Goal: Transaction & Acquisition: Subscribe to service/newsletter

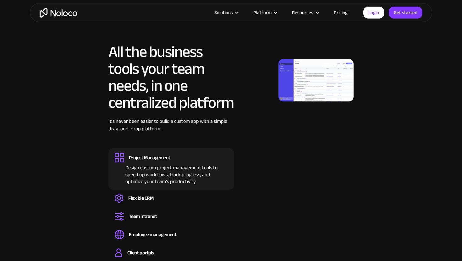
scroll to position [586, 0]
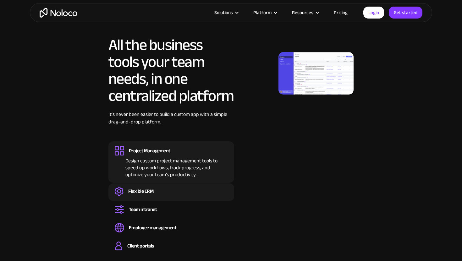
click at [175, 188] on div "Flexible CRM" at bounding box center [171, 191] width 113 height 9
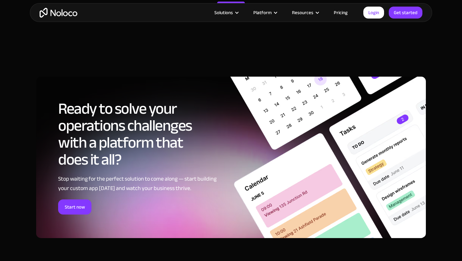
scroll to position [3136, 0]
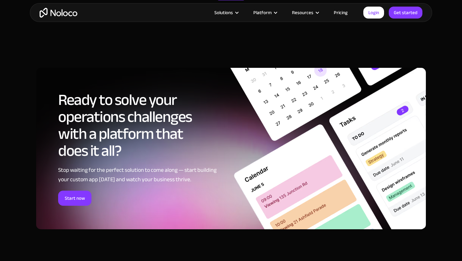
click at [342, 11] on link "Pricing" at bounding box center [341, 12] width 30 height 8
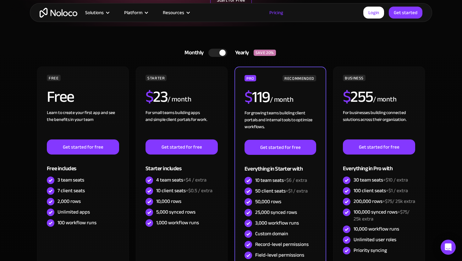
scroll to position [133, 0]
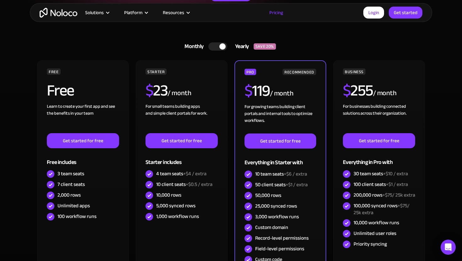
click at [232, 121] on div "FREE Free Learn to create your first app and see the benefits in your team ‍ Ge…" at bounding box center [231, 173] width 390 height 226
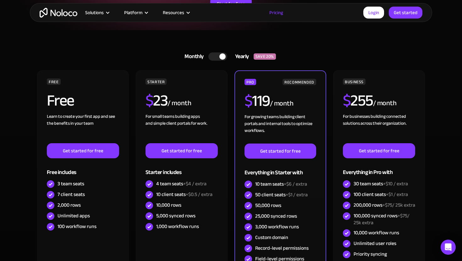
scroll to position [0, 0]
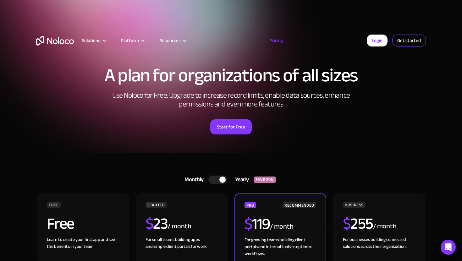
click at [409, 41] on link "Get started" at bounding box center [409, 41] width 34 height 12
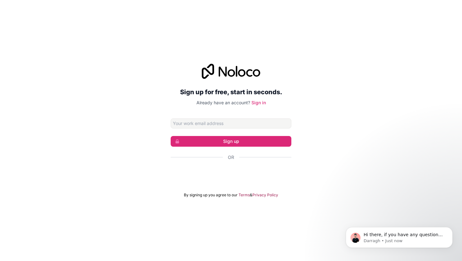
click at [227, 126] on input "Email address" at bounding box center [231, 124] width 121 height 10
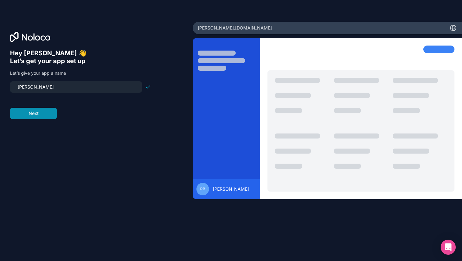
click at [48, 113] on button "Next" at bounding box center [33, 113] width 47 height 11
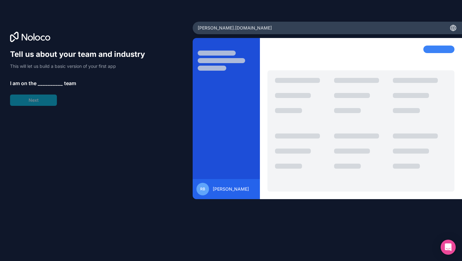
click at [43, 97] on div "Tell us about your team and industry This will let us build a basic version of …" at bounding box center [80, 77] width 141 height 57
click at [47, 85] on span "__________" at bounding box center [50, 84] width 25 height 8
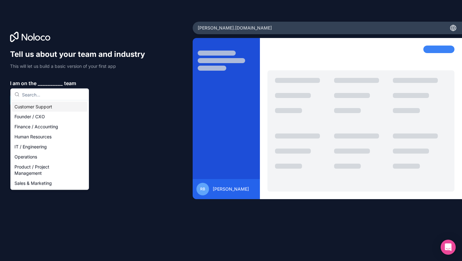
click at [43, 108] on div "Customer Support" at bounding box center [49, 107] width 75 height 10
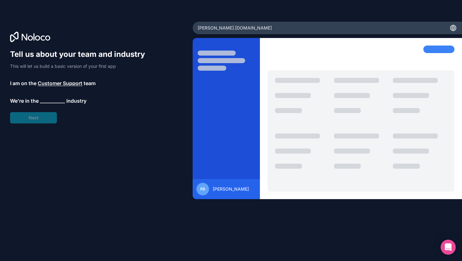
click at [51, 85] on span "Customer Support" at bounding box center [60, 84] width 45 height 8
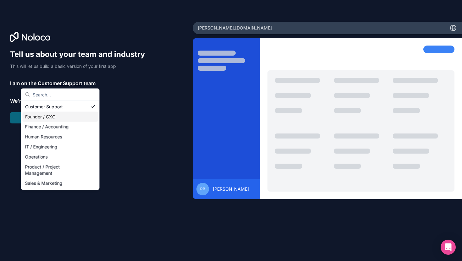
click at [51, 119] on div "Founder / CXO" at bounding box center [60, 117] width 75 height 10
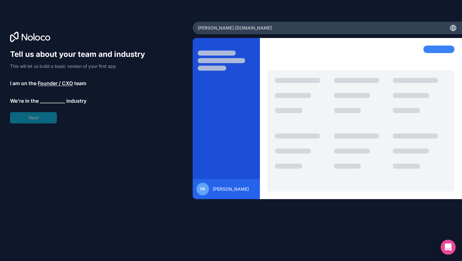
click at [55, 100] on span "__________" at bounding box center [52, 101] width 25 height 8
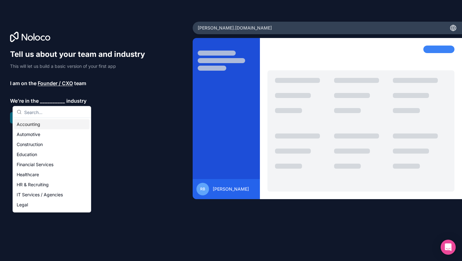
click at [35, 126] on div "Accounting" at bounding box center [51, 124] width 75 height 10
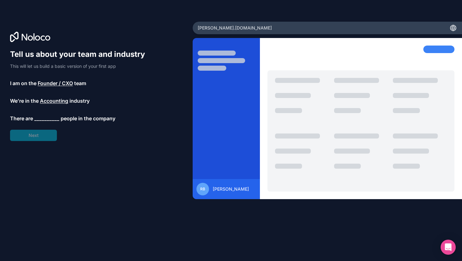
click at [47, 117] on span "__________" at bounding box center [46, 119] width 25 height 8
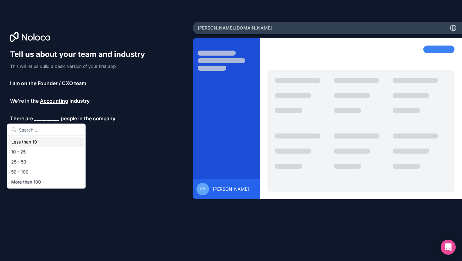
click at [35, 139] on div "Less than 10" at bounding box center [46, 142] width 75 height 10
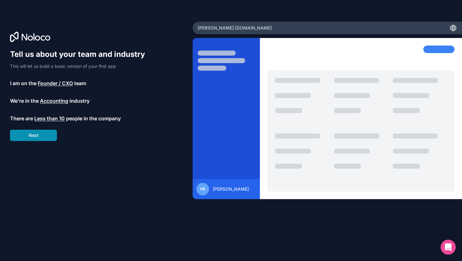
click at [35, 137] on button "Next" at bounding box center [33, 135] width 47 height 11
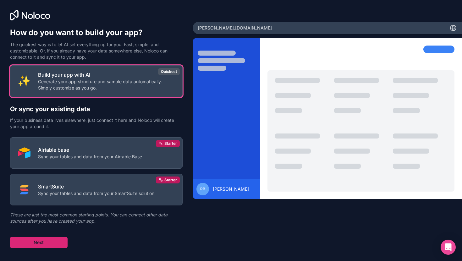
click at [41, 245] on button "Next" at bounding box center [39, 242] width 58 height 11
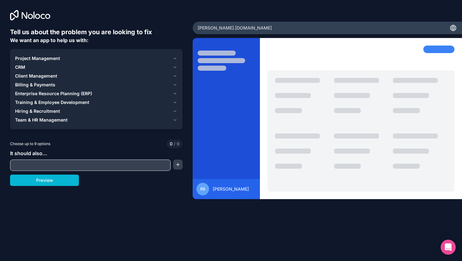
click at [63, 168] on input "text" at bounding box center [91, 165] width 158 height 9
click at [48, 181] on button "Preview" at bounding box center [44, 180] width 69 height 11
click at [54, 100] on span "Training & Employee Development" at bounding box center [52, 102] width 74 height 6
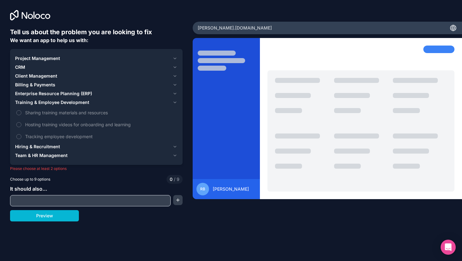
click at [46, 200] on input "text" at bounding box center [91, 200] width 158 height 9
type input "sd"
click at [44, 217] on button "Preview" at bounding box center [44, 215] width 69 height 11
click at [42, 127] on span "Hosting training videos for onboarding and learning" at bounding box center [100, 124] width 151 height 7
click at [21, 127] on button "Hosting training videos for onboarding and learning" at bounding box center [18, 124] width 5 height 5
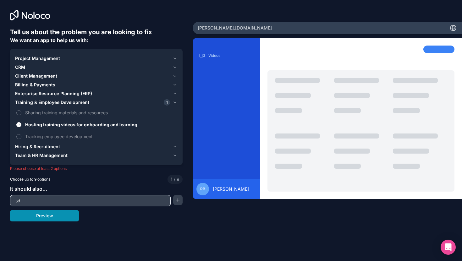
click at [50, 218] on button "Preview" at bounding box center [44, 215] width 69 height 11
click at [42, 200] on input "sd" at bounding box center [91, 200] width 158 height 9
click at [42, 116] on span "Sharing training materials and resources" at bounding box center [100, 112] width 151 height 7
click at [21, 115] on button "Sharing training materials and resources" at bounding box center [18, 112] width 5 height 5
click at [44, 219] on button "Preview" at bounding box center [44, 215] width 69 height 11
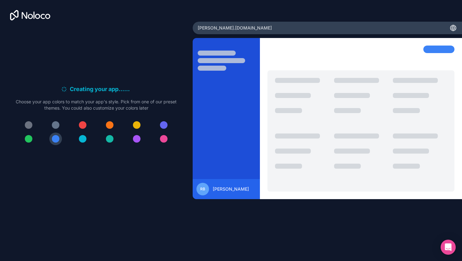
click at [83, 124] on div at bounding box center [83, 125] width 8 height 8
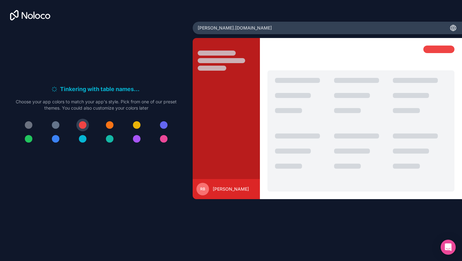
click at [83, 138] on div at bounding box center [83, 139] width 8 height 8
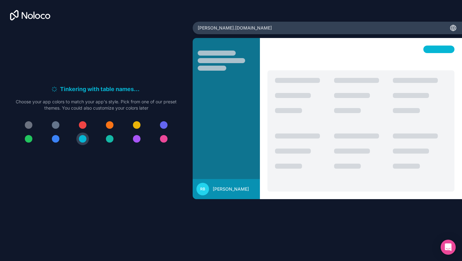
click at [139, 141] on div at bounding box center [137, 139] width 8 height 8
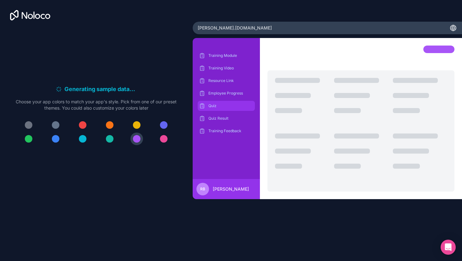
click at [216, 106] on p "Quiz" at bounding box center [230, 105] width 45 height 5
click at [130, 198] on div "Generating sample data . . . Meanwhile, let's personalize it! Choose your app c…" at bounding box center [96, 118] width 173 height 180
click at [454, 29] on icon at bounding box center [454, 28] width 8 height 8
click at [134, 139] on div at bounding box center [137, 139] width 8 height 8
